Goal: Task Accomplishment & Management: Manage account settings

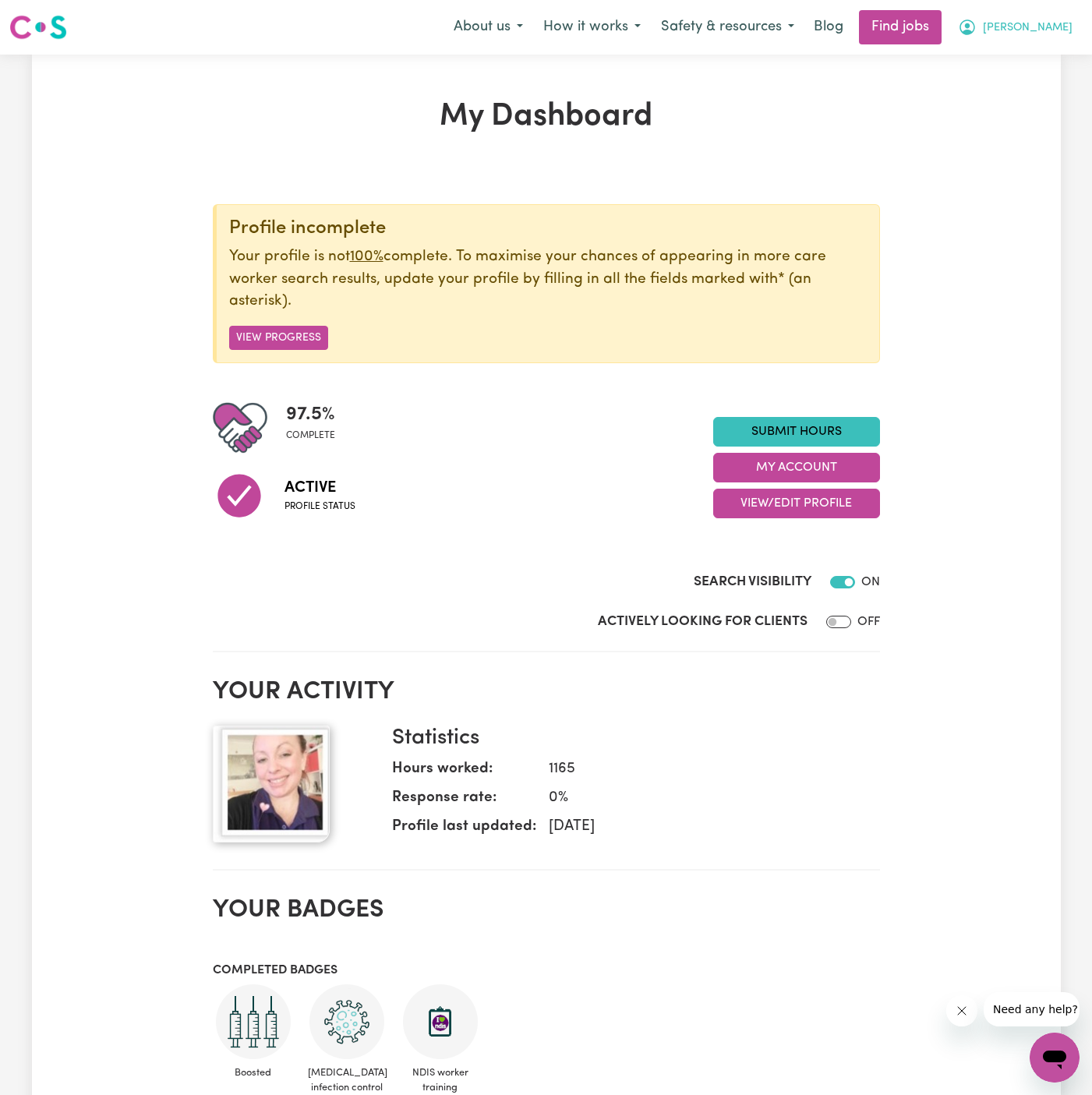
click at [1057, 34] on span "[PERSON_NAME]" at bounding box center [1027, 28] width 90 height 17
click at [1057, 54] on link "My Account" at bounding box center [1020, 61] width 123 height 30
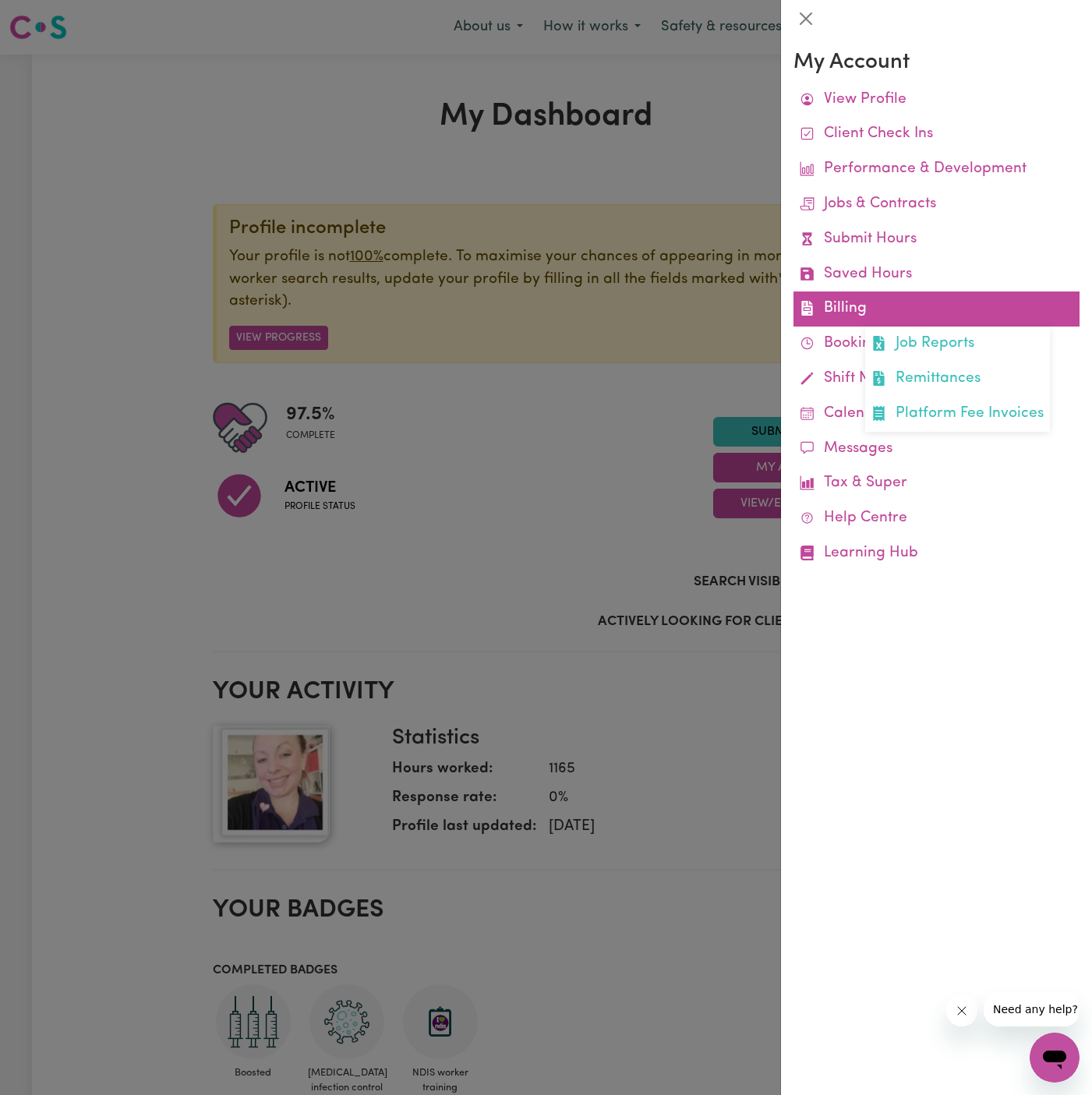
click at [851, 315] on link "Billing Job Reports Remittances Platform Fee Invoices" at bounding box center [936, 309] width 286 height 35
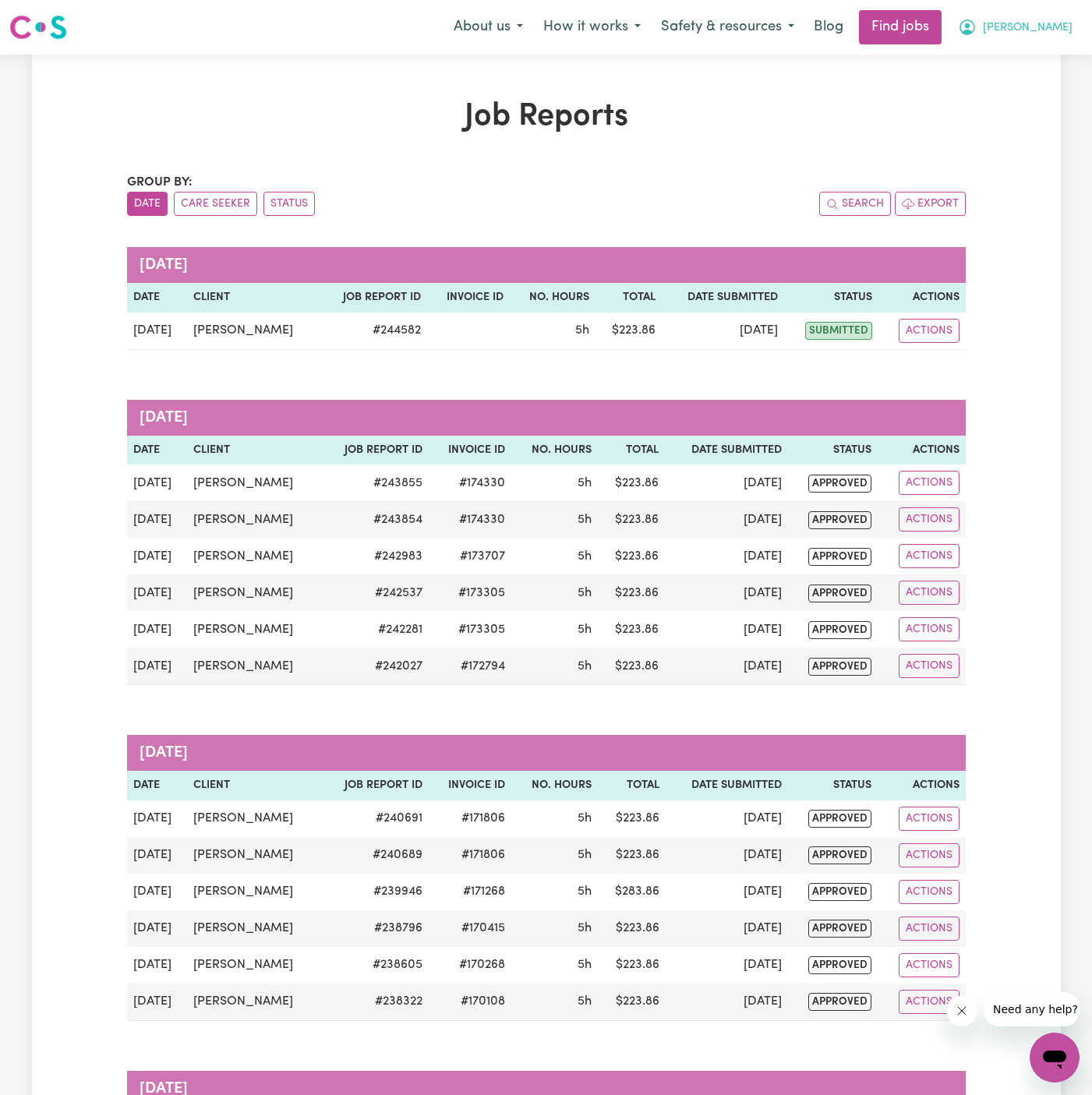
click at [1060, 21] on span "[PERSON_NAME]" at bounding box center [1027, 28] width 90 height 17
click at [1048, 54] on link "My Account" at bounding box center [1020, 61] width 123 height 30
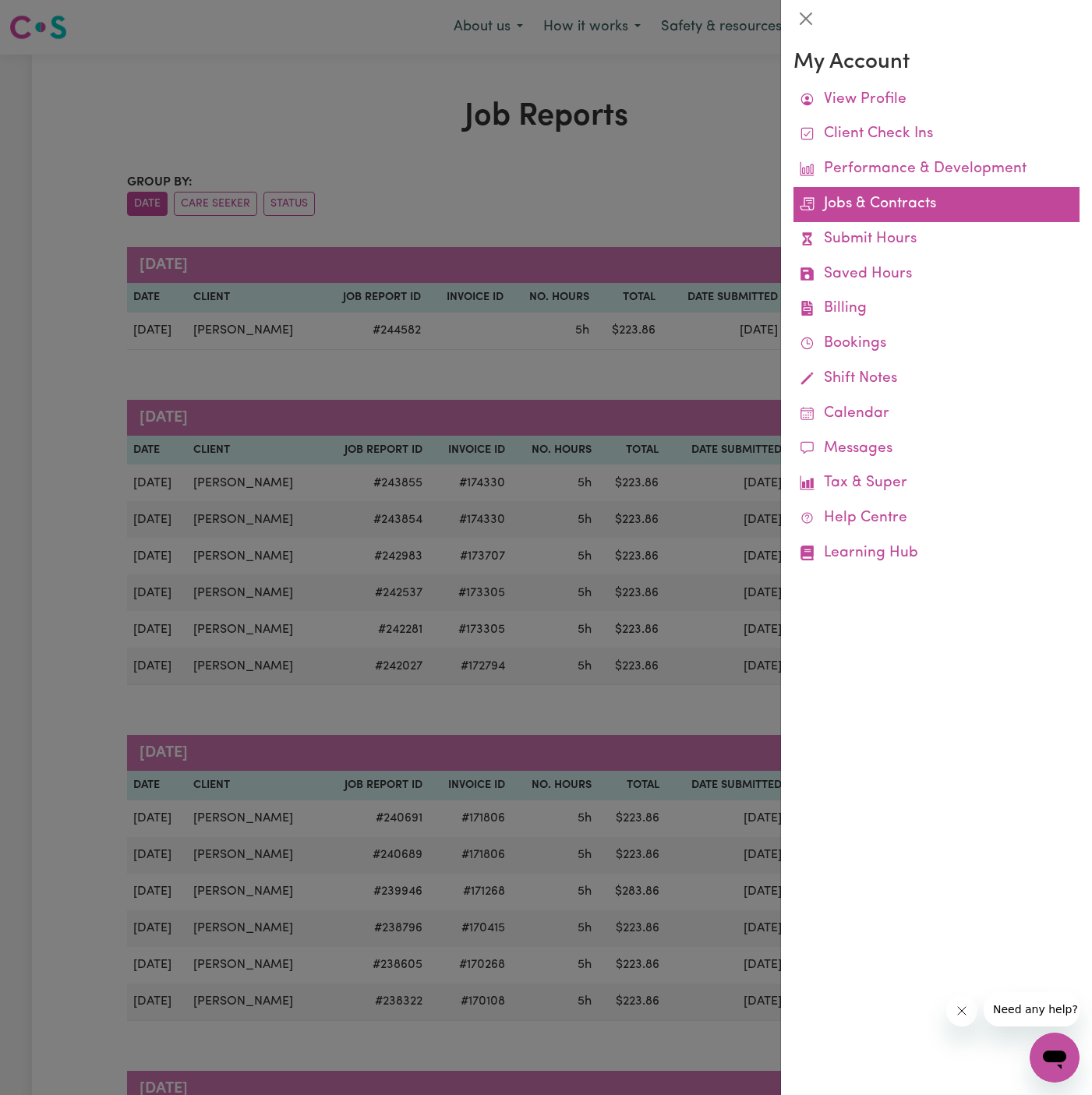
click at [859, 195] on link "Jobs & Contracts" at bounding box center [936, 204] width 286 height 35
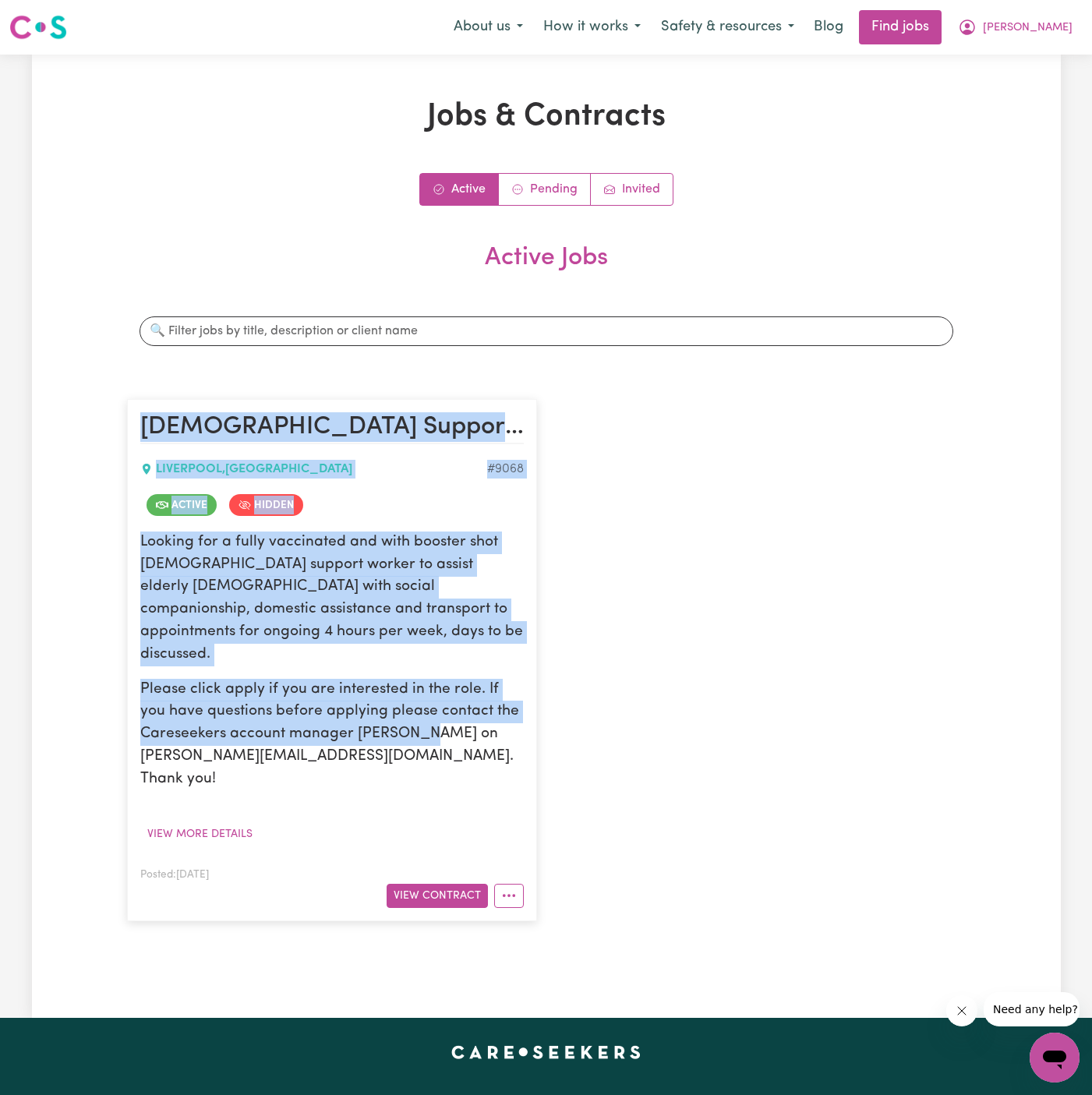
drag, startPoint x: 416, startPoint y: 397, endPoint x: 454, endPoint y: 708, distance: 313.3
click at [454, 708] on div "[DEMOGRAPHIC_DATA] Support Worker Needed - [GEOGRAPHIC_DATA], [GEOGRAPHIC_DATA]…" at bounding box center [332, 659] width 429 height 553
click at [454, 708] on p "Please click apply if you are interested in the role. If you have questions bef…" at bounding box center [332, 735] width 383 height 112
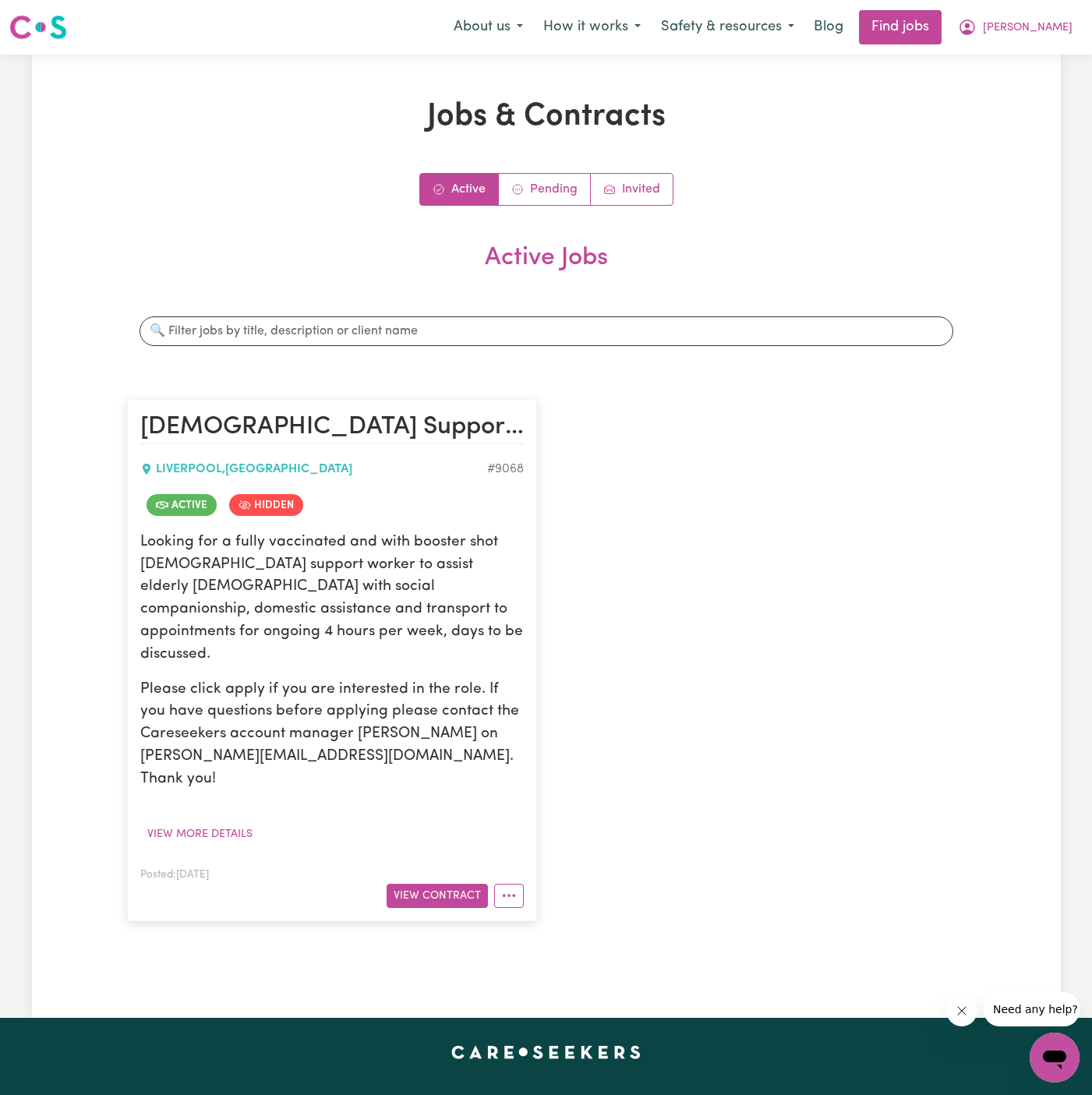
click at [257, 580] on p "Looking for a fully vaccinated and with booster shot [DEMOGRAPHIC_DATA] support…" at bounding box center [332, 598] width 383 height 135
drag, startPoint x: 475, startPoint y: 562, endPoint x: 386, endPoint y: 584, distance: 91.7
click at [386, 584] on p "Looking for a fully vaccinated and with booster shot [DEMOGRAPHIC_DATA] support…" at bounding box center [332, 598] width 383 height 135
copy p "social companionship, domestic assistance"
click at [1065, 28] on span "[PERSON_NAME]" at bounding box center [1027, 28] width 90 height 17
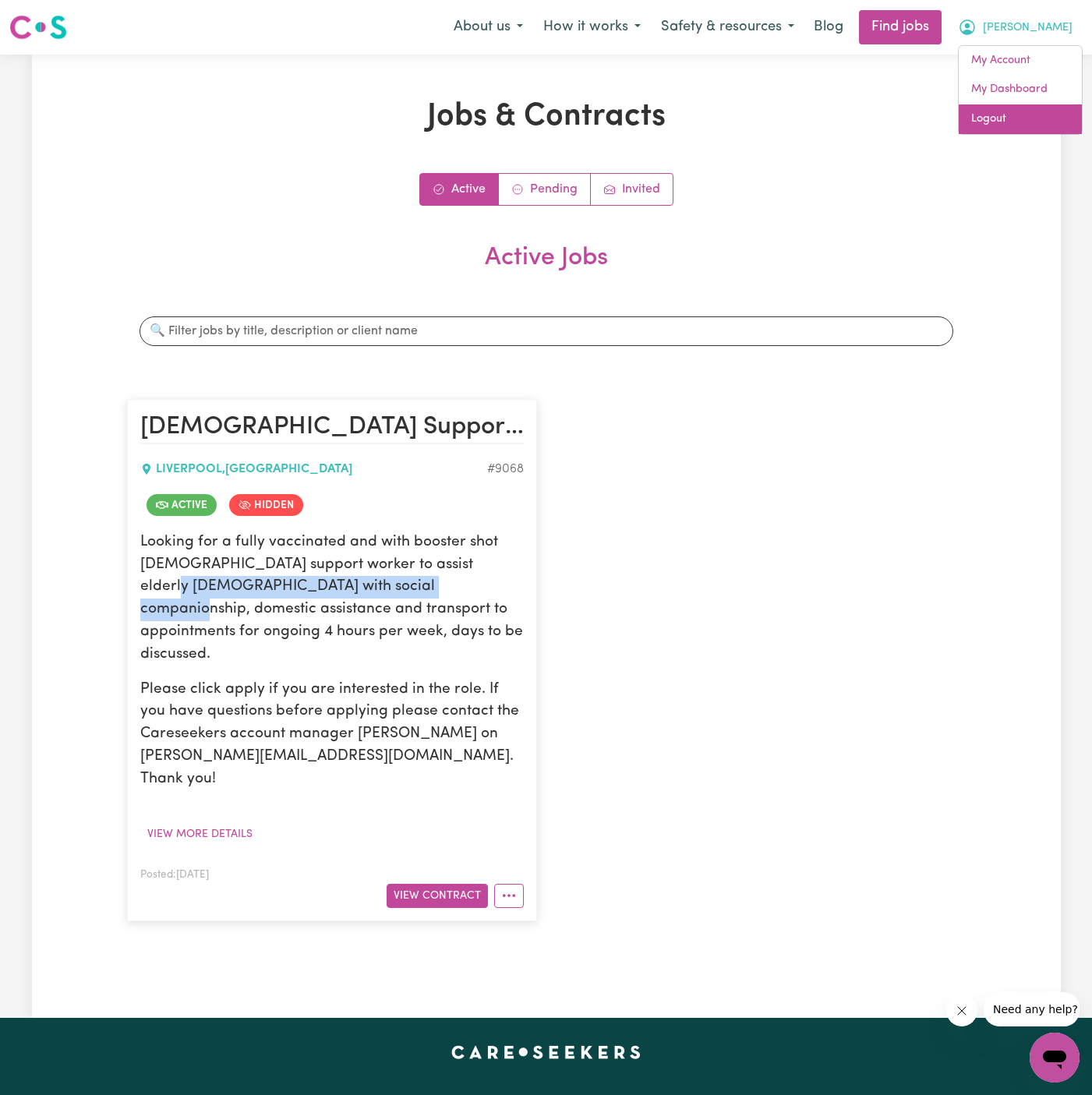
click at [1027, 111] on link "Logout" at bounding box center [1020, 119] width 123 height 30
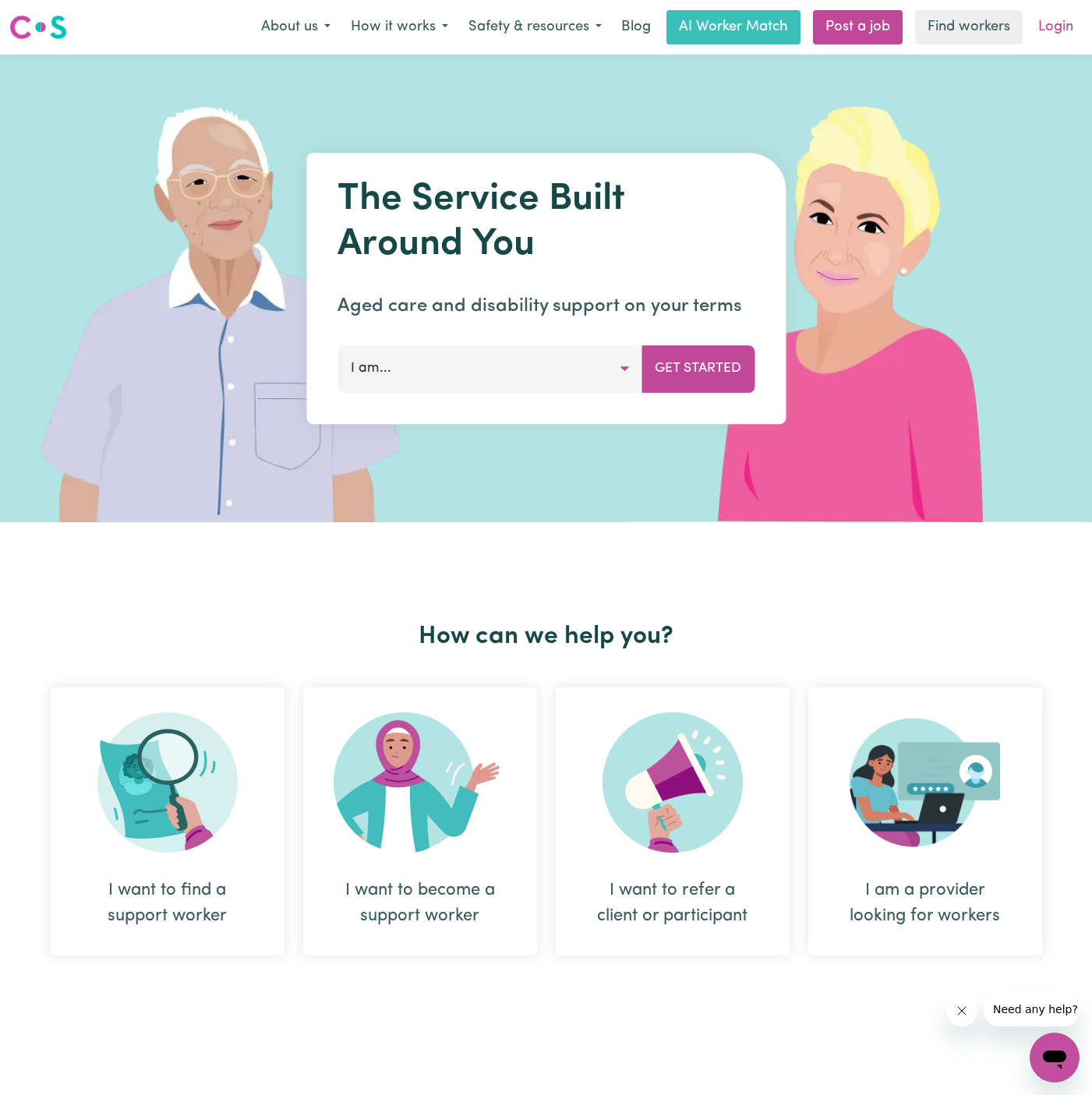
click at [1060, 20] on link "Login" at bounding box center [1056, 27] width 54 height 34
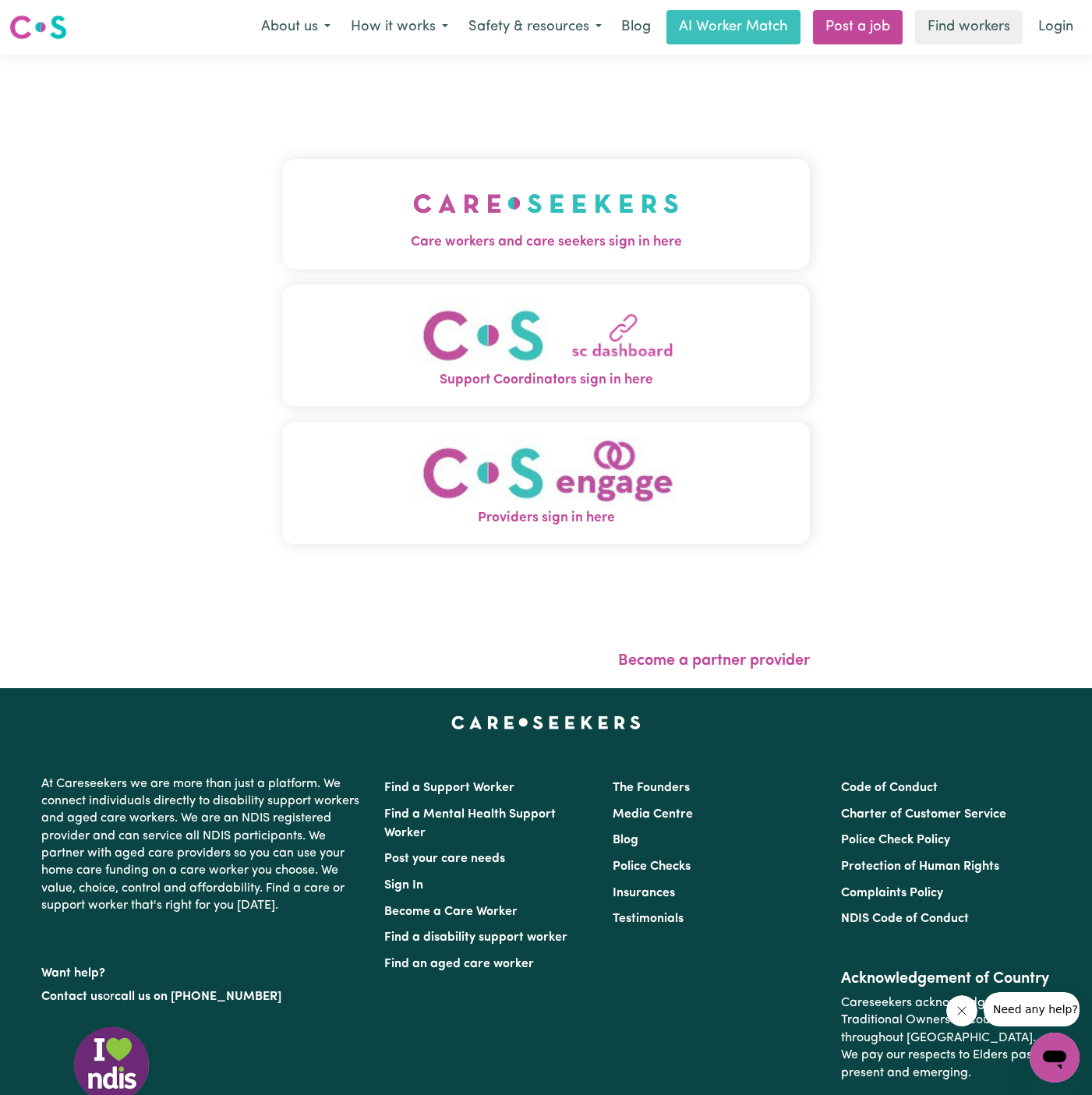
click at [545, 176] on img "Care workers and care seekers sign in here" at bounding box center [546, 203] width 266 height 58
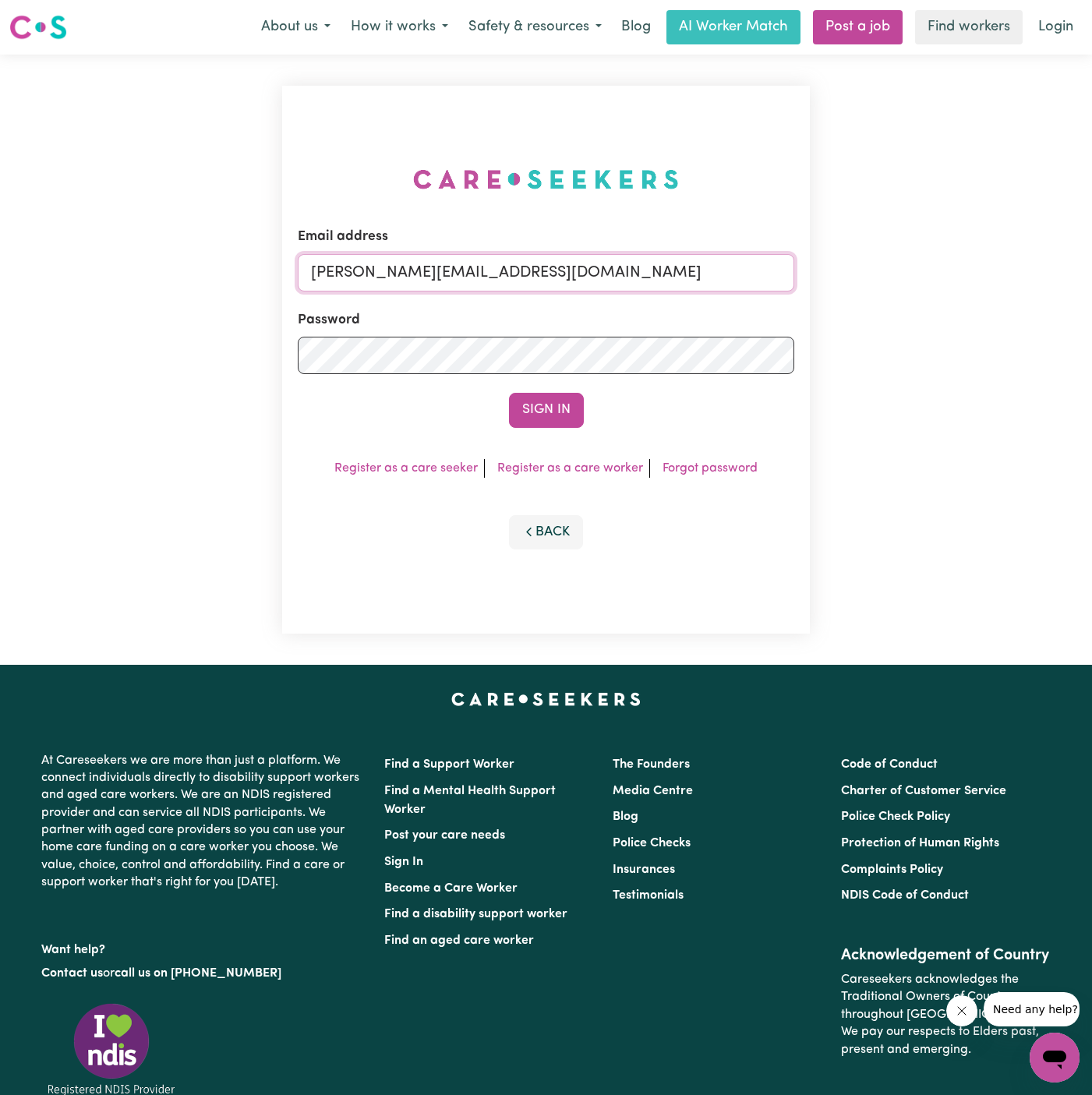
click at [568, 257] on input "[PERSON_NAME][EMAIL_ADDRESS][DOMAIN_NAME]" at bounding box center [546, 272] width 497 height 37
drag, startPoint x: 390, startPoint y: 267, endPoint x: 842, endPoint y: 296, distance: 452.9
click at [842, 296] on div "Email address [EMAIL_ADDRESS][DOMAIN_NAME] Password Sign In Register as a care …" at bounding box center [546, 359] width 1092 height 610
type input "[EMAIL_ADDRESS][DOMAIN_NAME]"
click at [540, 405] on button "Sign In" at bounding box center [546, 409] width 75 height 34
